Goal: Task Accomplishment & Management: Complete application form

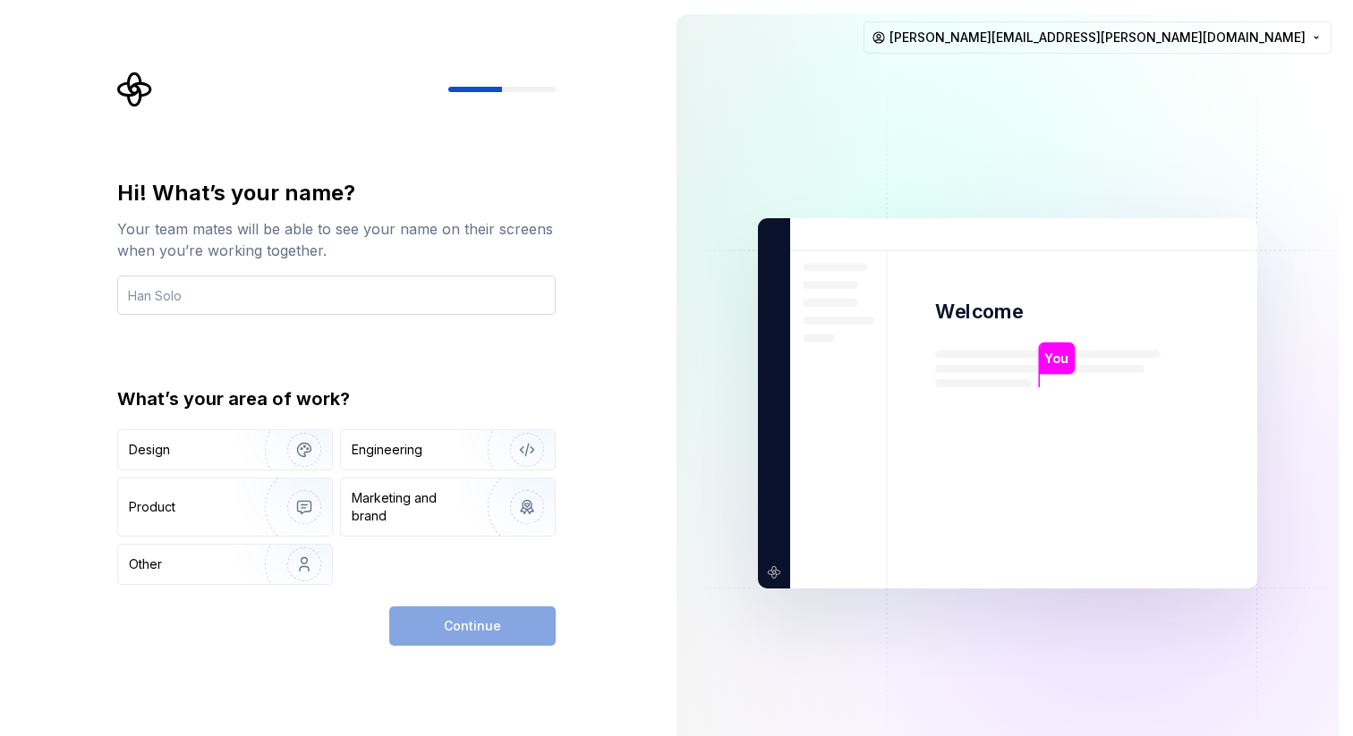
click at [276, 309] on input "text" at bounding box center [336, 295] width 438 height 39
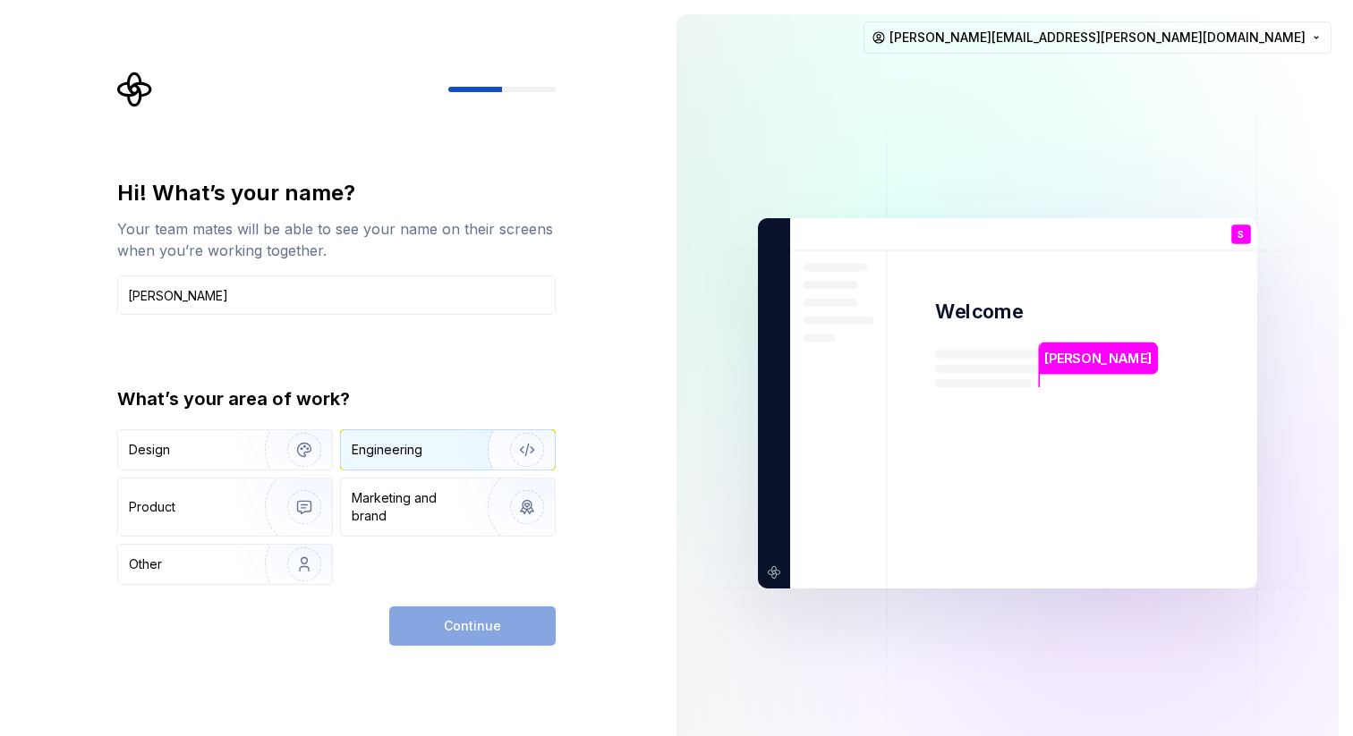
type input "Srinivasa Dantuluri"
click at [417, 446] on div "Engineering" at bounding box center [387, 450] width 71 height 18
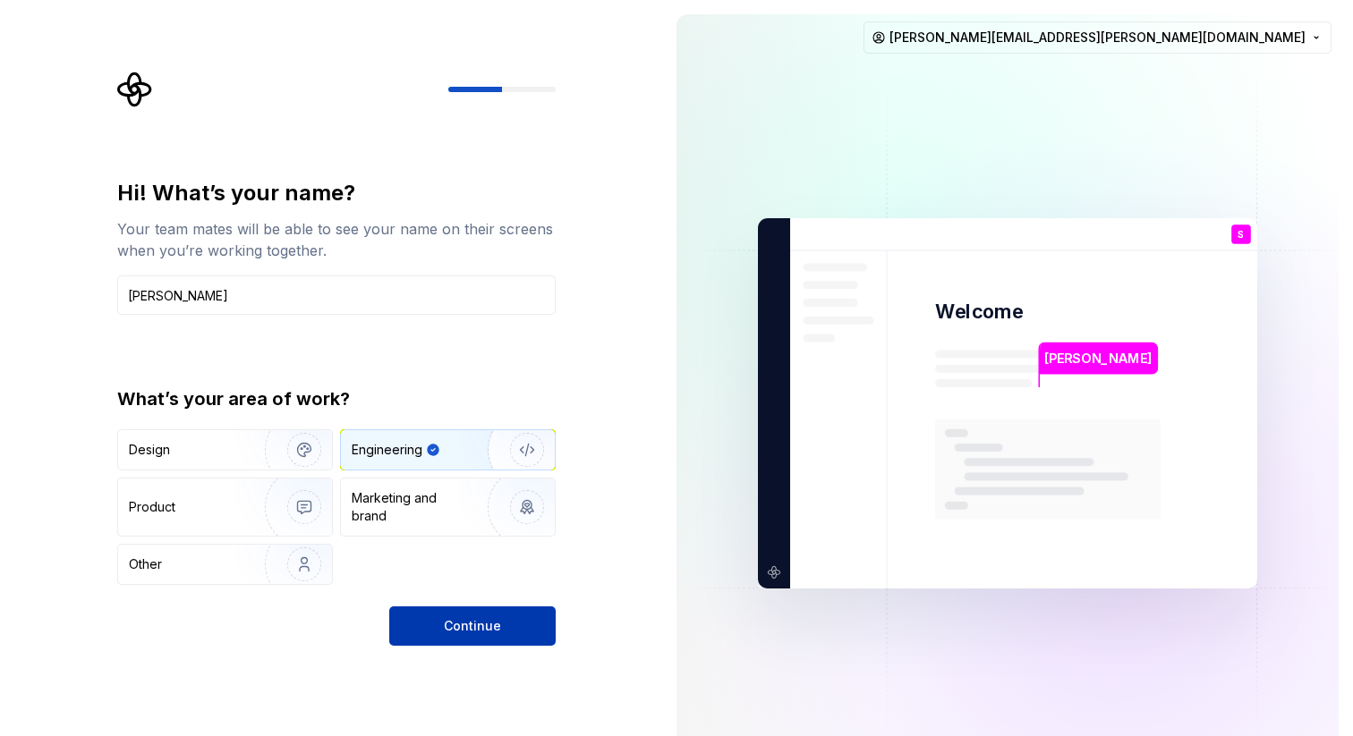
click at [471, 626] on span "Continue" at bounding box center [472, 626] width 57 height 18
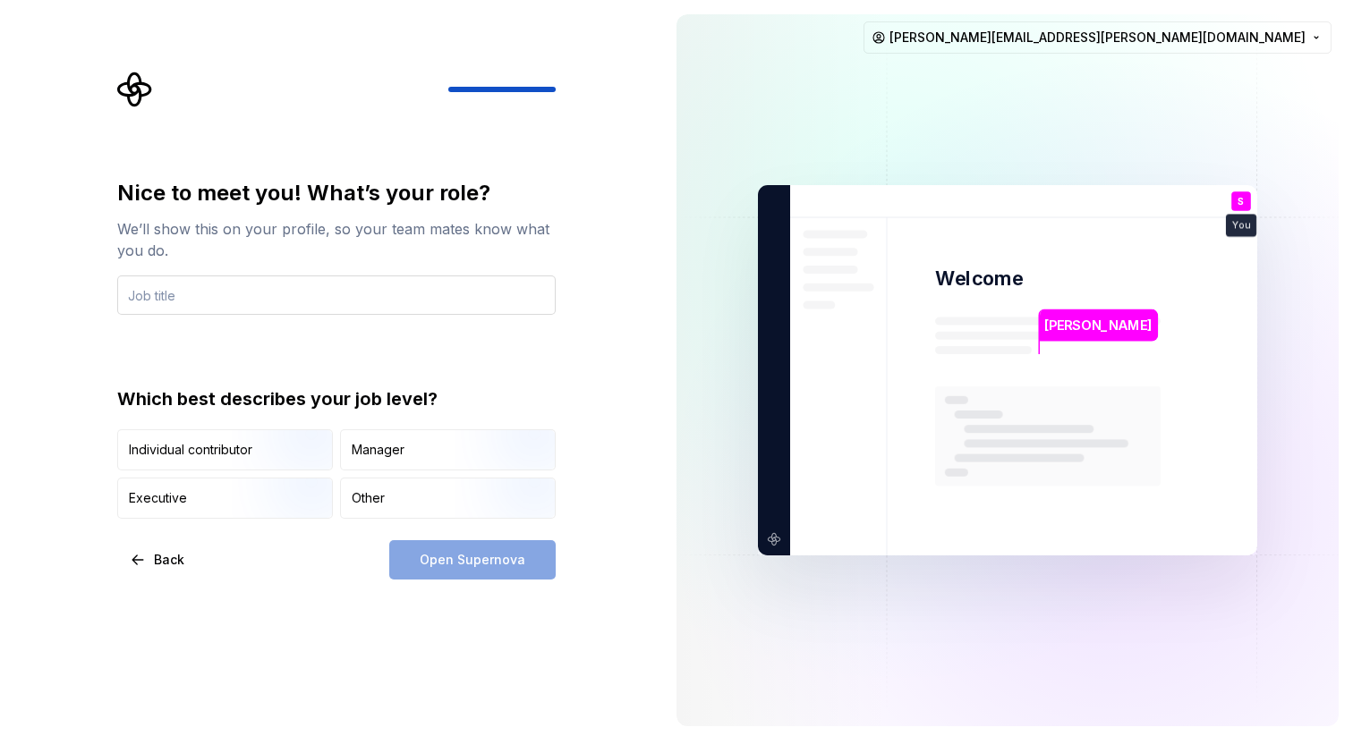
click at [246, 298] on input "text" at bounding box center [336, 295] width 438 height 39
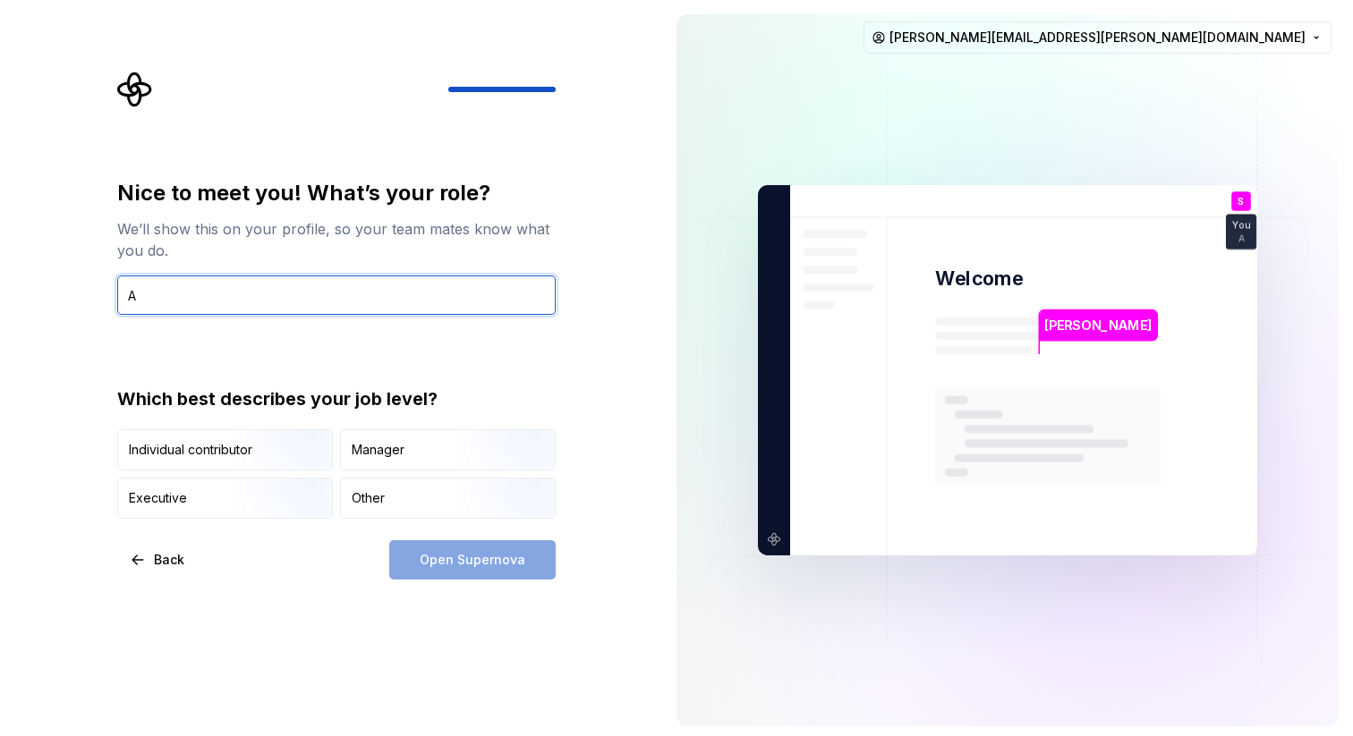
drag, startPoint x: 150, startPoint y: 299, endPoint x: 123, endPoint y: 300, distance: 27.7
click at [123, 300] on input "A" at bounding box center [336, 295] width 438 height 39
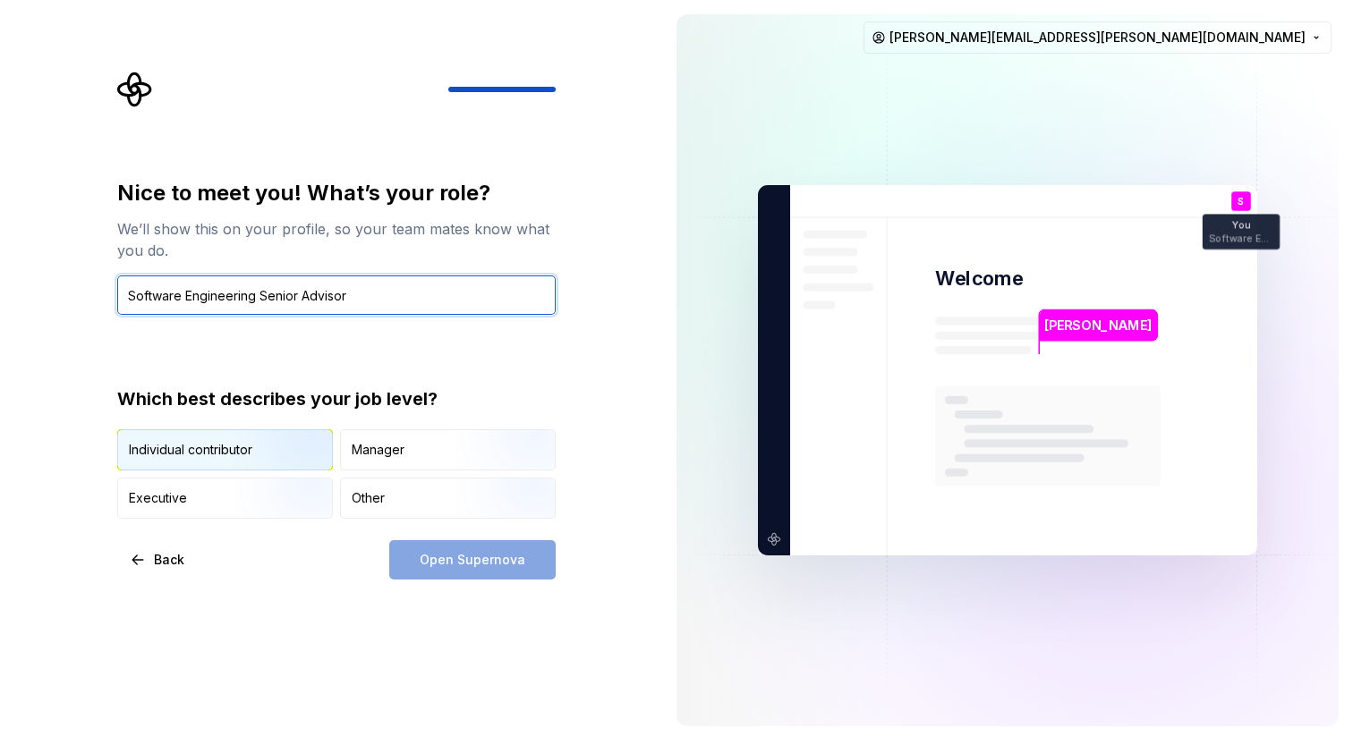
type input "Software Engineering Senior Advisor"
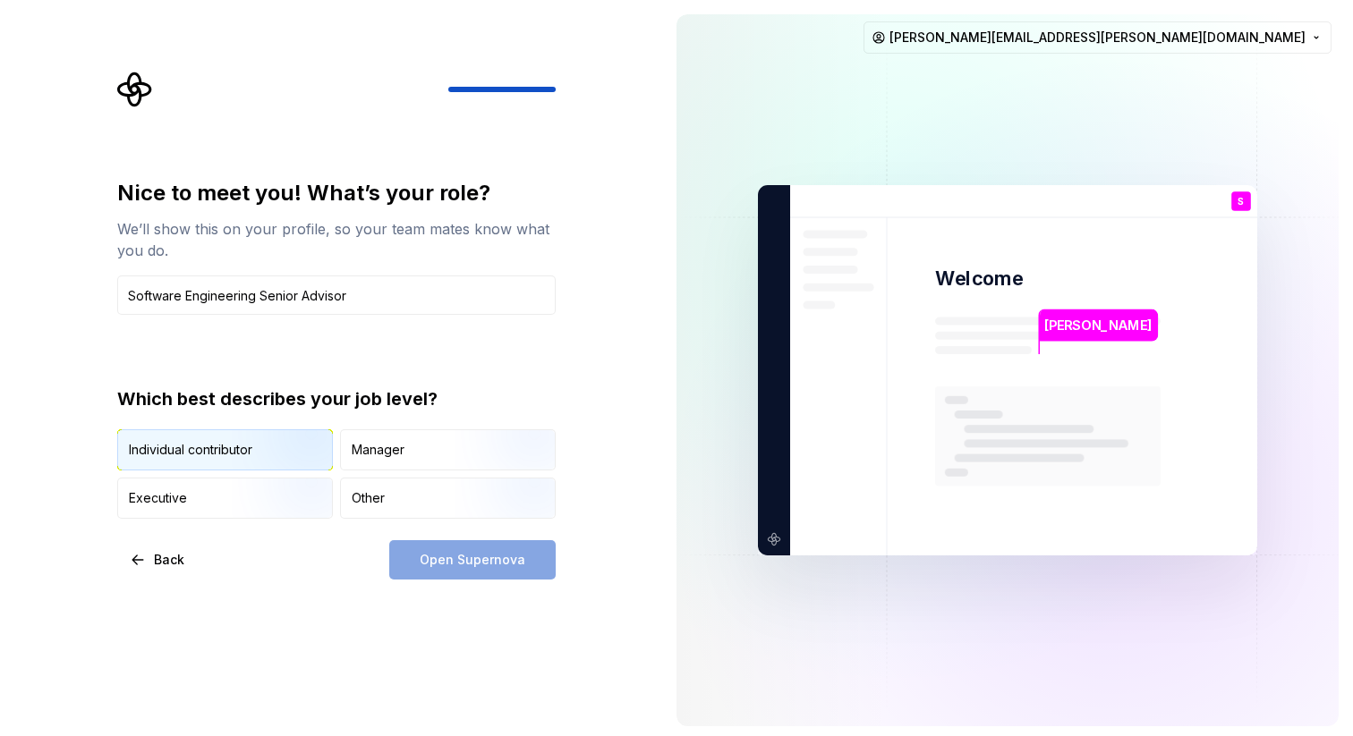
click at [248, 457] on img "button" at bounding box center [289, 472] width 115 height 120
click at [469, 555] on span "Open Supernova" at bounding box center [473, 560] width 106 height 18
